Goal: Connect with others: Connect with others

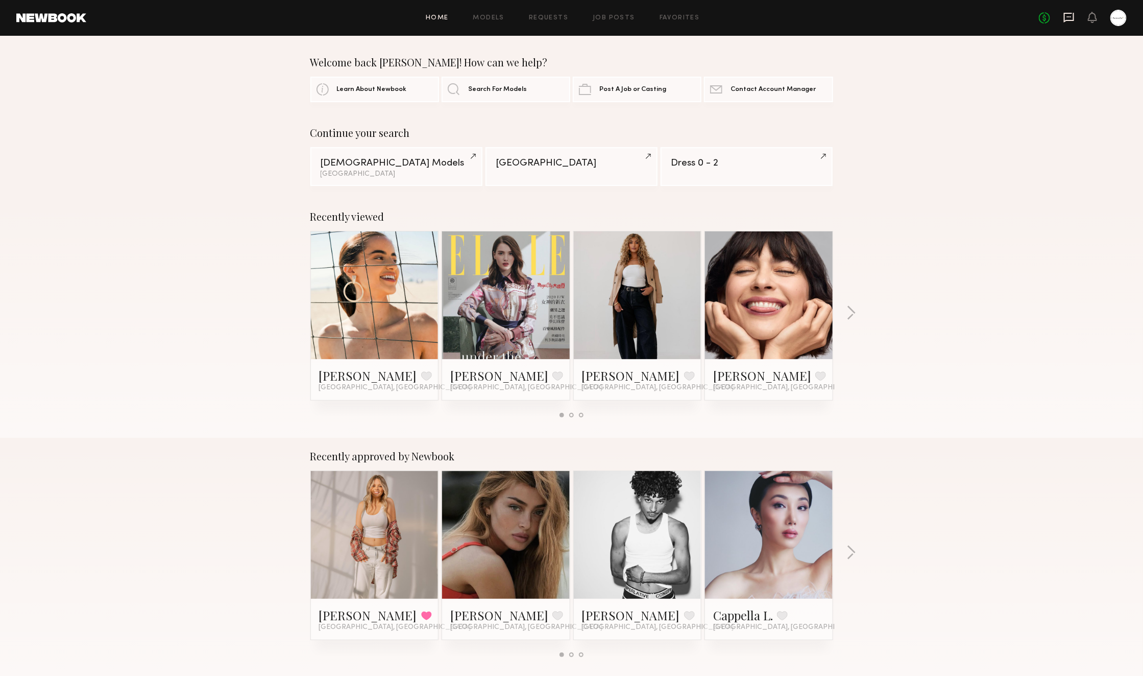
click at [1067, 21] on icon at bounding box center [1069, 17] width 11 height 11
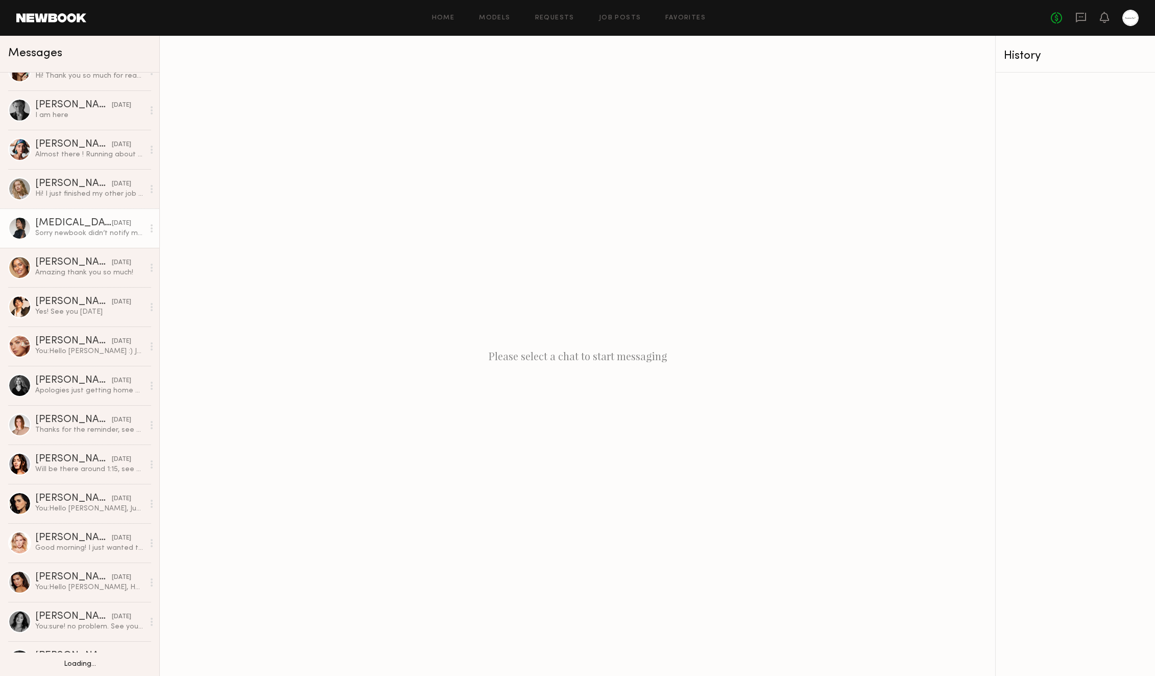
scroll to position [23, 0]
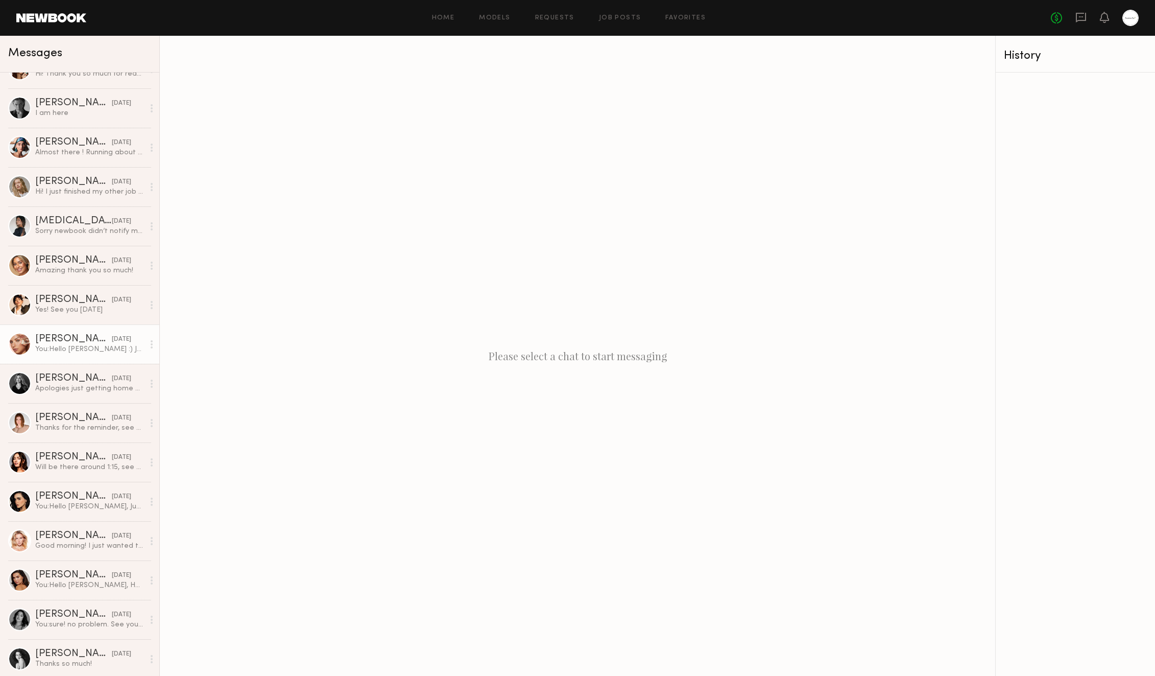
click at [112, 340] on div "[DATE]" at bounding box center [121, 339] width 19 height 10
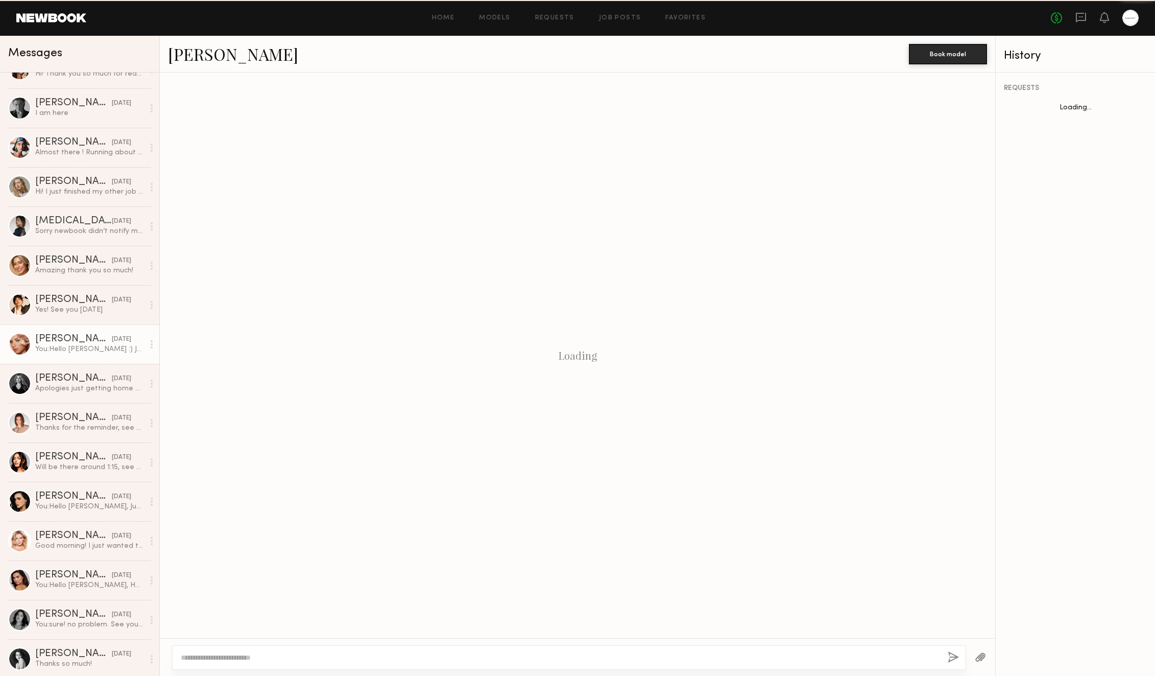
scroll to position [1099, 0]
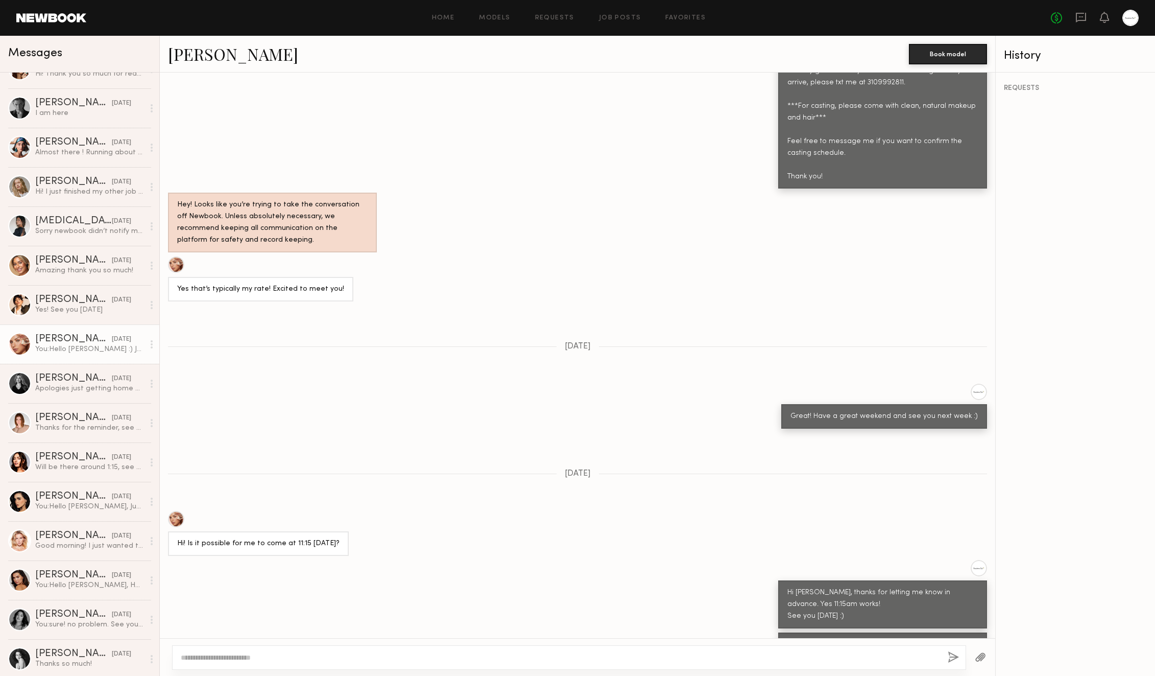
click at [224, 57] on link "[PERSON_NAME]" at bounding box center [233, 54] width 130 height 22
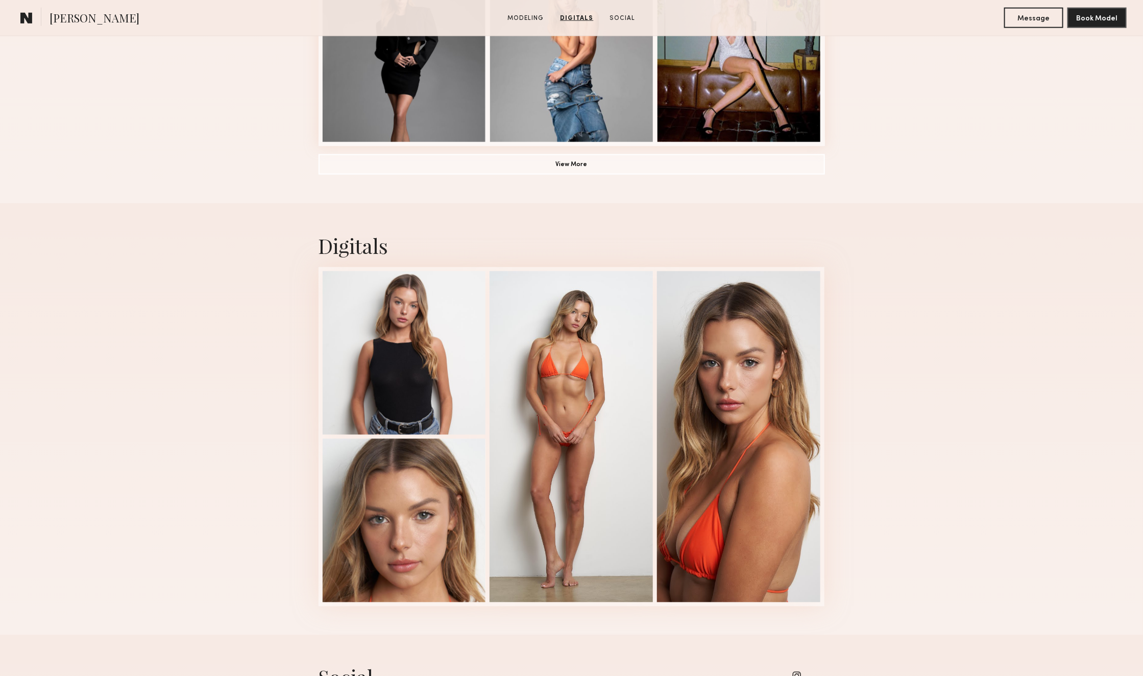
scroll to position [640, 0]
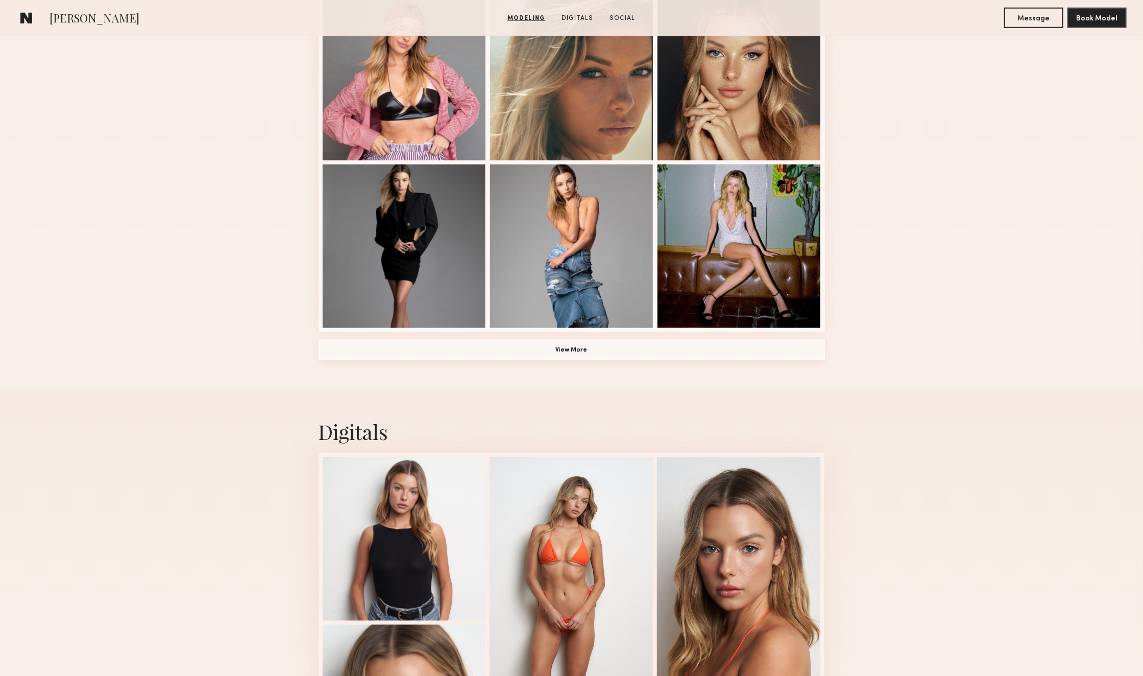
click at [639, 351] on button "View More" at bounding box center [572, 350] width 507 height 20
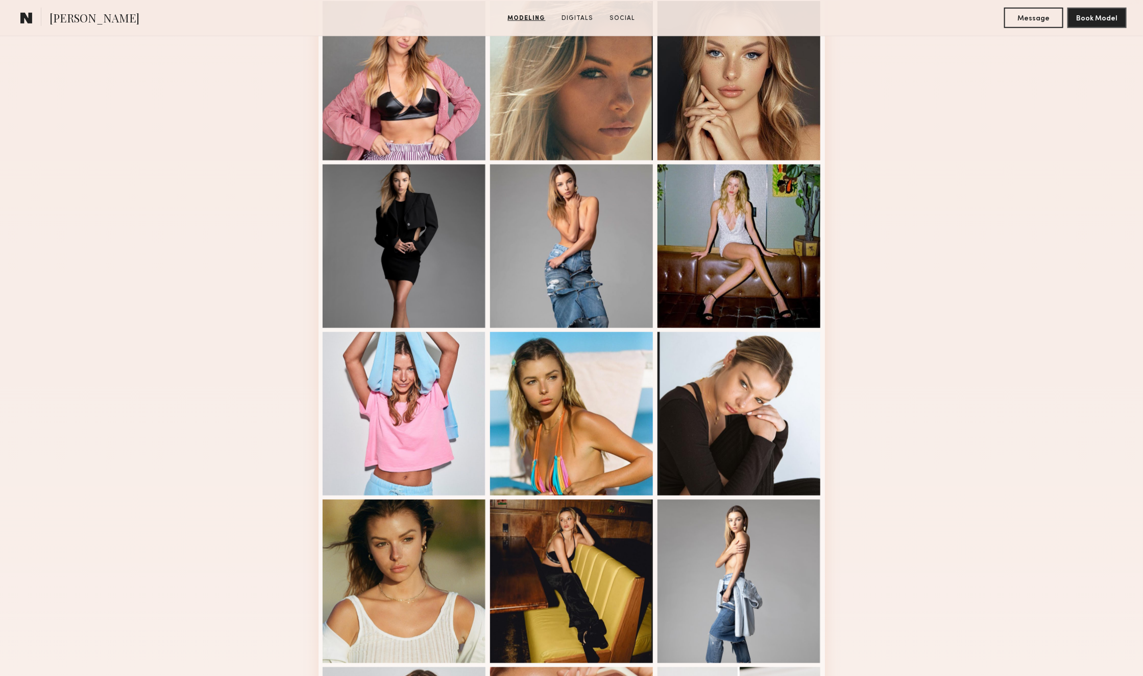
click at [1017, 316] on div "Modeling Portfolio" at bounding box center [571, 312] width 1143 height 1436
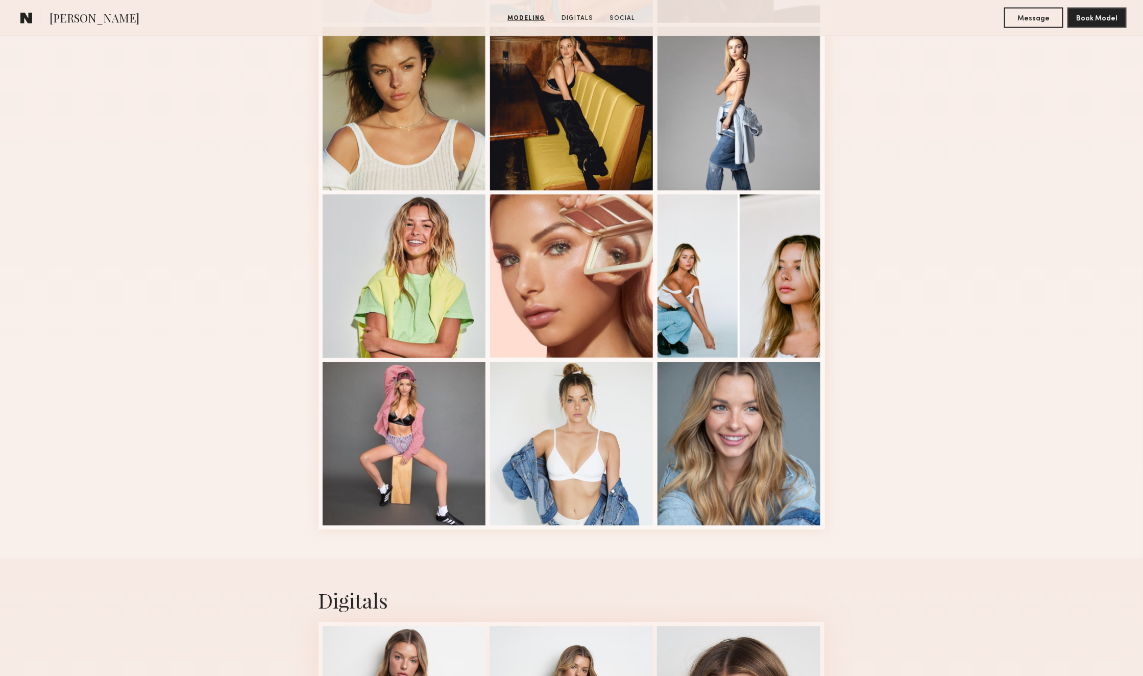
scroll to position [1193, 0]
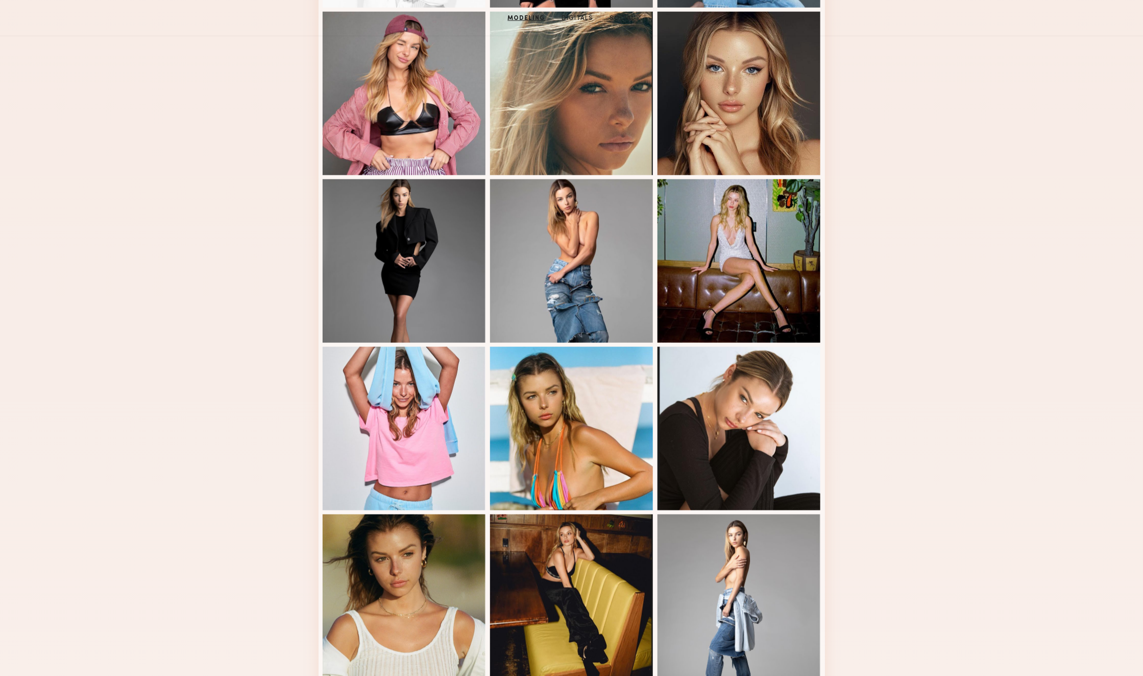
scroll to position [141, 0]
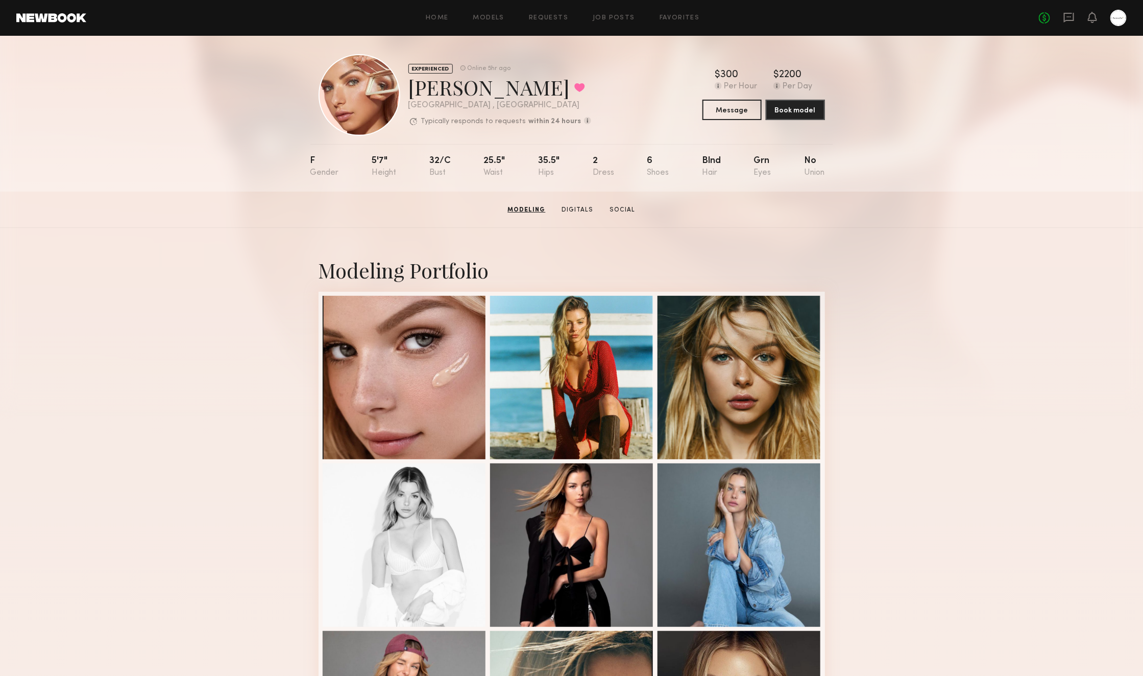
scroll to position [0, 0]
